Goal: Information Seeking & Learning: Learn about a topic

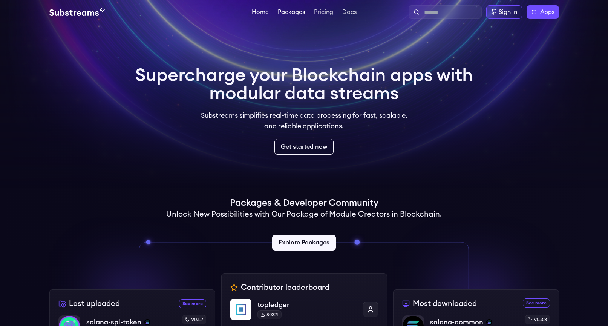
click at [295, 16] on link "Packages" at bounding box center [291, 13] width 30 height 8
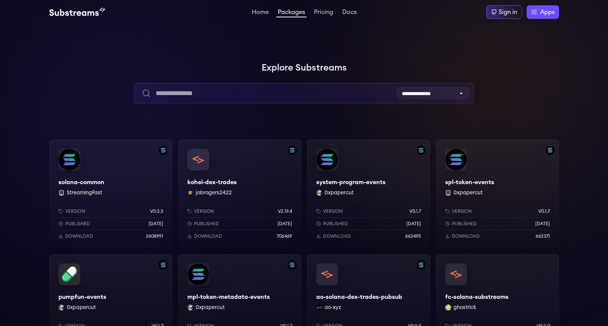
click at [225, 91] on input "text" at bounding box center [304, 93] width 340 height 20
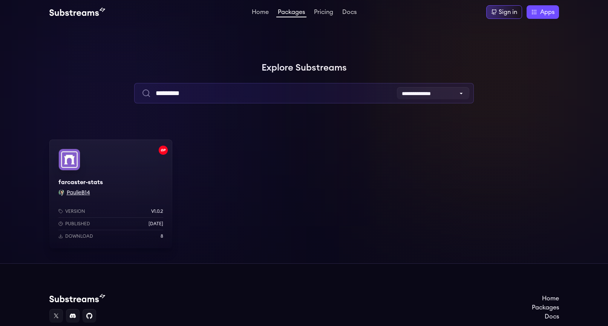
type input "*********"
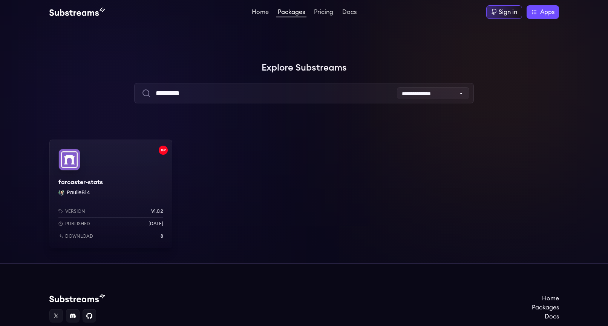
click at [83, 193] on button "PaulieB14" at bounding box center [78, 193] width 23 height 8
click at [75, 192] on button "PaulieB14" at bounding box center [78, 193] width 23 height 8
click at [81, 190] on button "PaulieB14" at bounding box center [78, 193] width 23 height 8
drag, startPoint x: 205, startPoint y: 178, endPoint x: 193, endPoint y: 178, distance: 12.5
click at [205, 178] on div "farcaster-stats PaulieB14 Version v1.0.2 Published 1 weeks ago Download 8" at bounding box center [304, 193] width 510 height 109
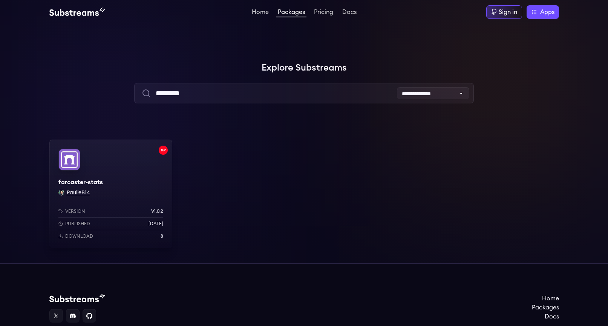
click at [74, 191] on button "PaulieB14" at bounding box center [78, 193] width 23 height 8
click at [110, 156] on div "farcaster-stats PaulieB14 Version v1.0.2 Published 1 weeks ago Download 8" at bounding box center [110, 193] width 123 height 109
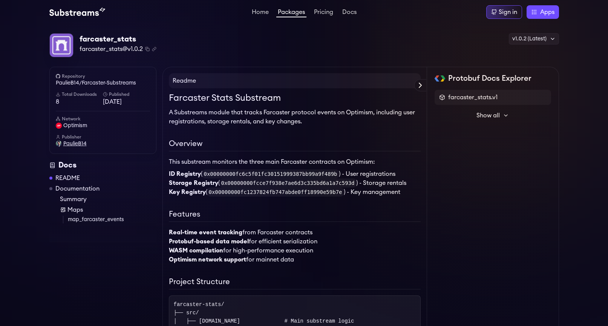
click at [77, 144] on span "PaulieB14" at bounding box center [74, 144] width 23 height 8
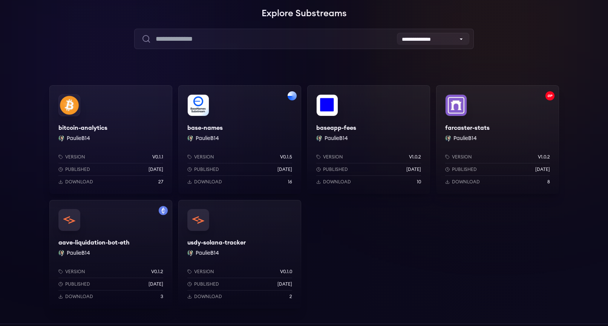
scroll to position [63, 0]
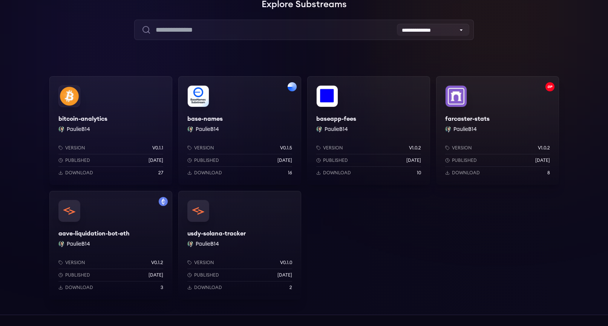
click at [391, 116] on div "baseapp-fees PaulieB14 Version v1.0.2 Published 1 weeks ago Download 10" at bounding box center [368, 130] width 123 height 109
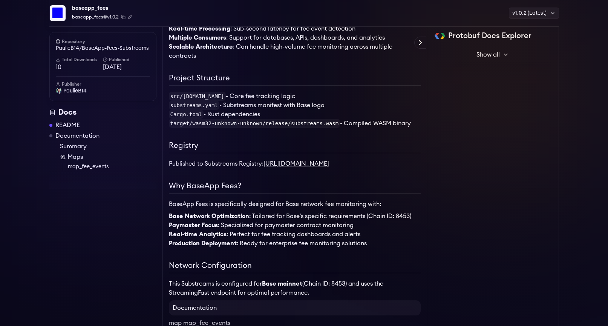
scroll to position [236, 0]
